Goal: Go to known website: Access a specific website the user already knows

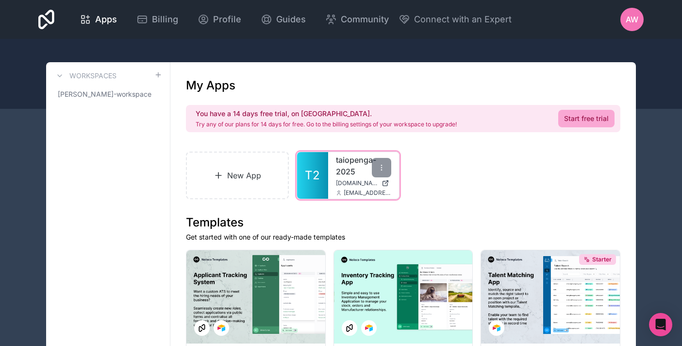
click at [353, 177] on div "taiopenga-2025 [DOMAIN_NAME] [EMAIL_ADDRESS][DOMAIN_NAME]" at bounding box center [363, 175] width 71 height 47
click at [385, 164] on div at bounding box center [381, 167] width 19 height 19
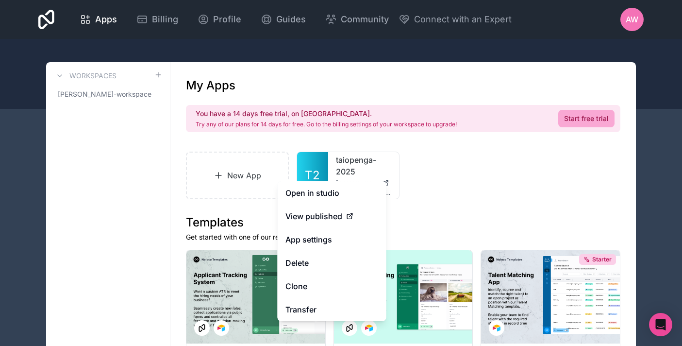
click at [419, 175] on div "New App T2 taiopenga-2025 [DOMAIN_NAME] [EMAIL_ADDRESS][DOMAIN_NAME]" at bounding box center [403, 175] width 434 height 48
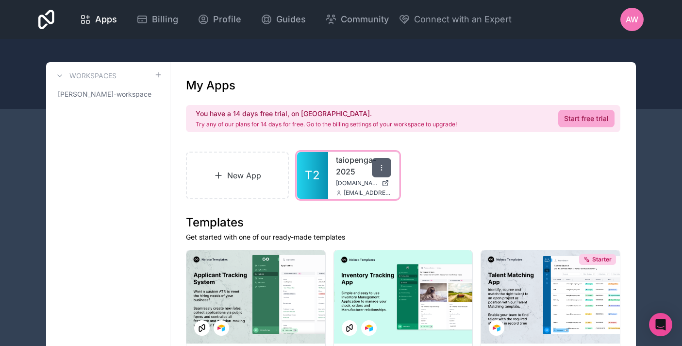
click at [381, 167] on icon at bounding box center [381, 167] width 0 height 0
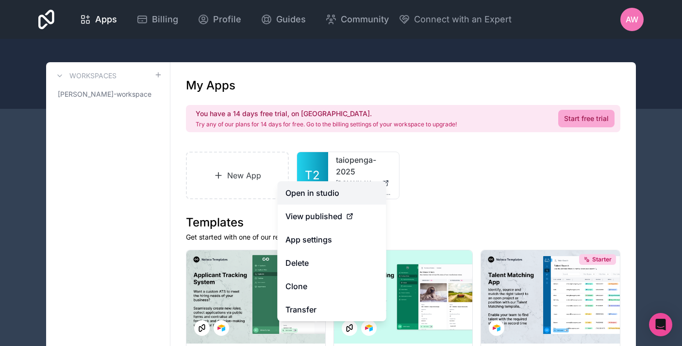
click at [341, 195] on link "Open in studio" at bounding box center [332, 192] width 109 height 23
